Goal: Information Seeking & Learning: Learn about a topic

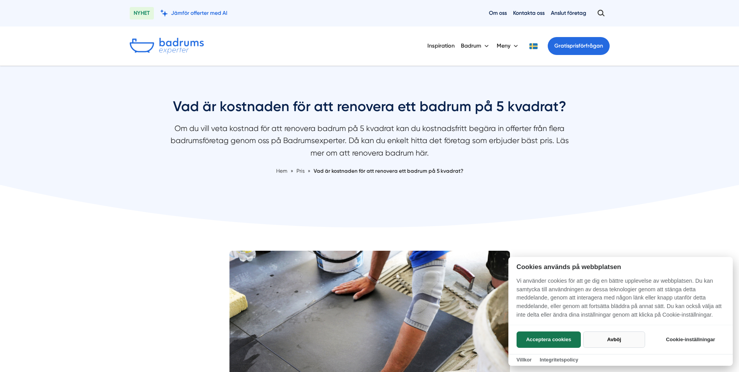
click at [610, 336] on button "Avböj" at bounding box center [614, 339] width 62 height 16
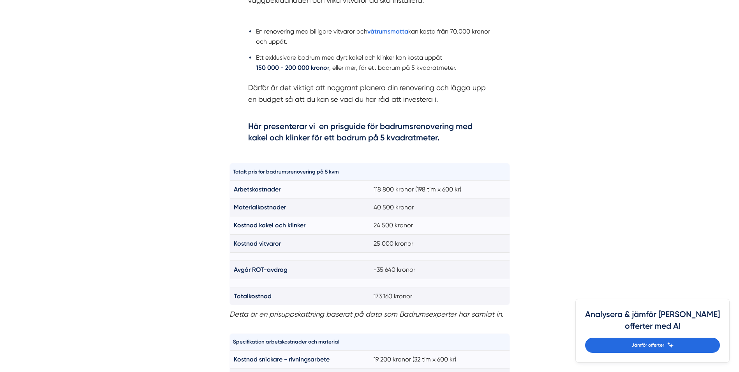
scroll to position [585, 0]
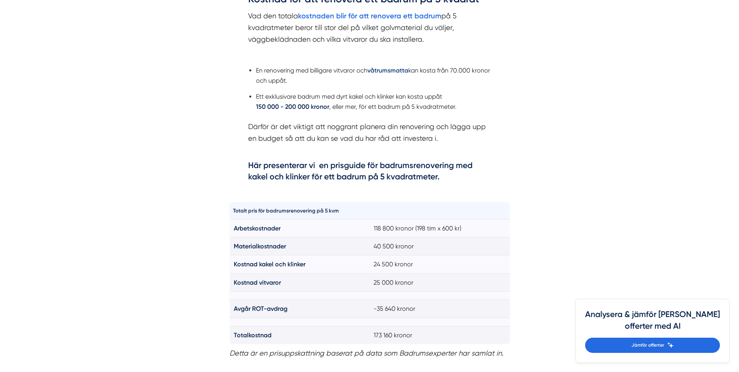
click at [377, 70] on strong "våtrumsmatta" at bounding box center [388, 70] width 41 height 7
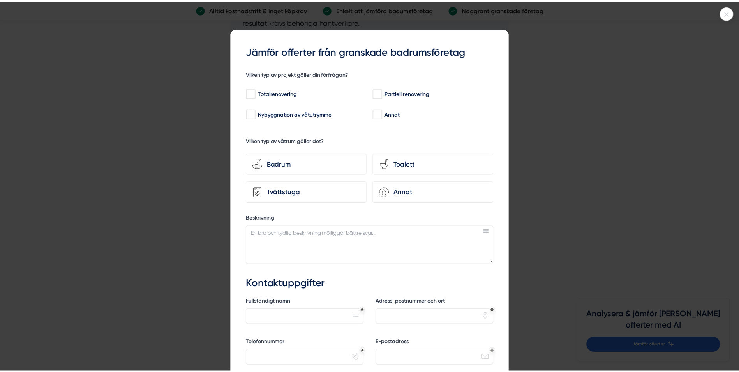
scroll to position [1364, 0]
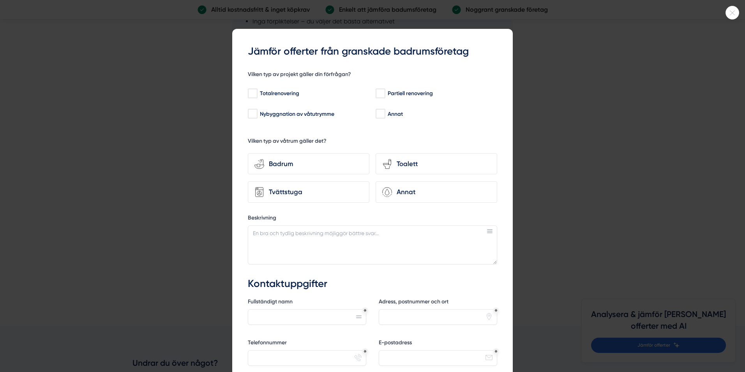
drag, startPoint x: 604, startPoint y: 191, endPoint x: 599, endPoint y: 193, distance: 4.4
click at [603, 191] on div at bounding box center [372, 186] width 745 height 372
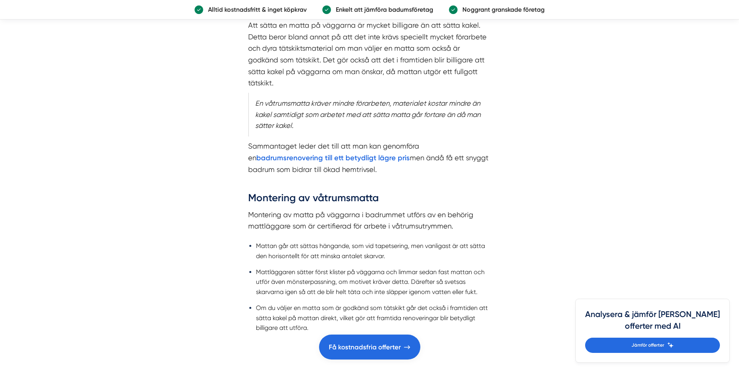
scroll to position [624, 0]
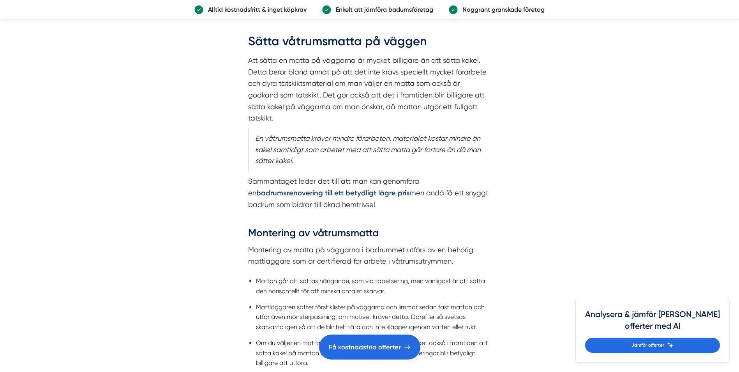
click at [344, 189] on strong "badrumsrenovering till ett betydligt lägre pris" at bounding box center [333, 193] width 154 height 9
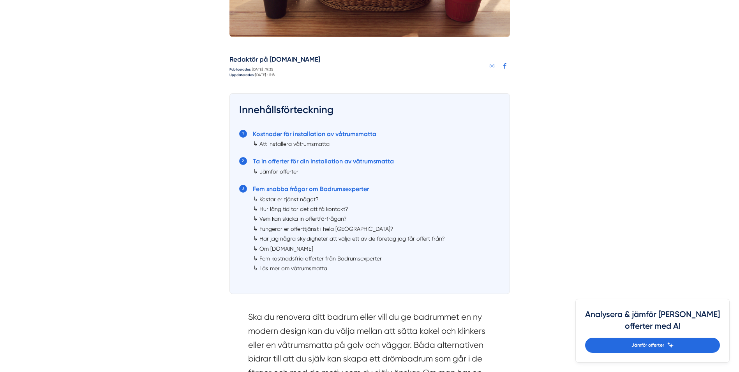
scroll to position [351, 0]
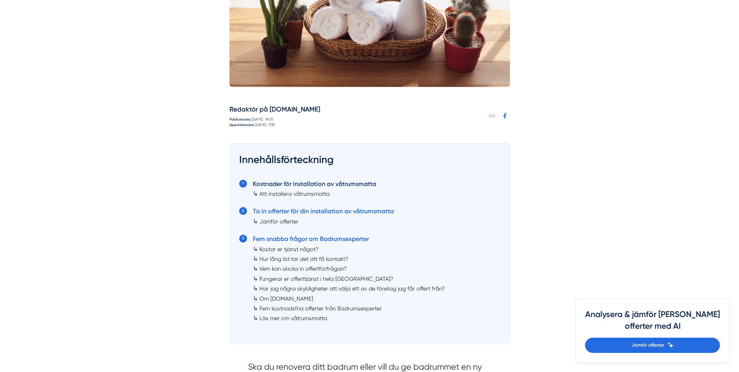
click at [284, 182] on link "Kostnader för installation av våtrumsmatta" at bounding box center [315, 183] width 124 height 7
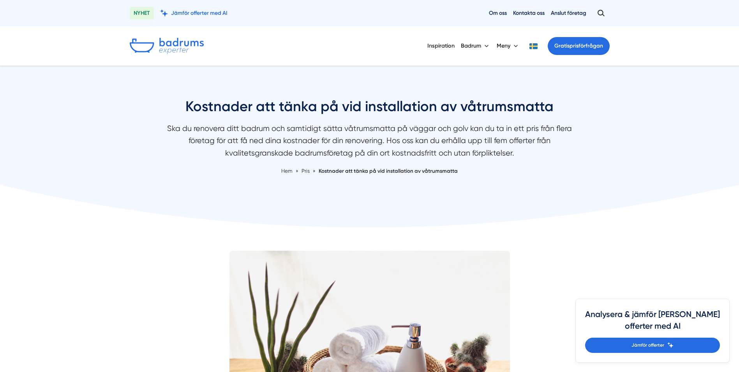
click at [343, 170] on span "Kostnader att tänka på vid installation av våtrumsmatta" at bounding box center [388, 171] width 139 height 6
